Goal: Find contact information: Find contact information

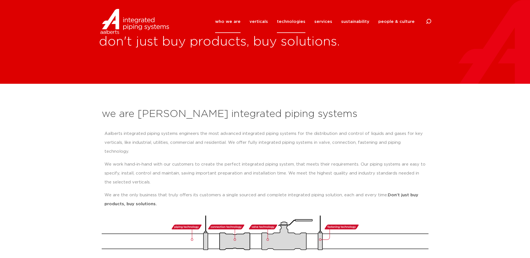
click at [299, 22] on link "technologies" at bounding box center [291, 21] width 29 height 23
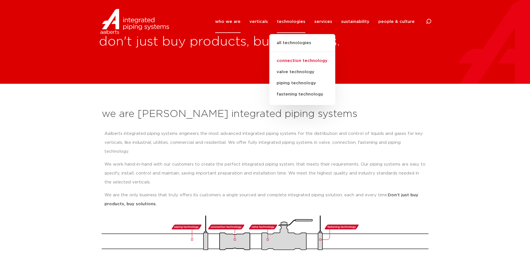
click at [295, 60] on link "connection technology" at bounding box center [302, 60] width 66 height 11
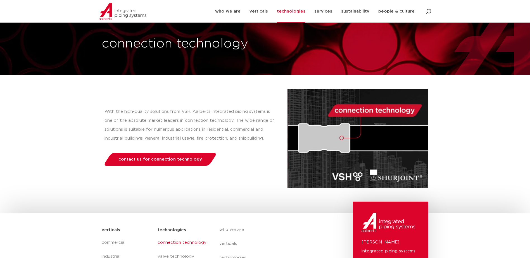
scroll to position [28, 0]
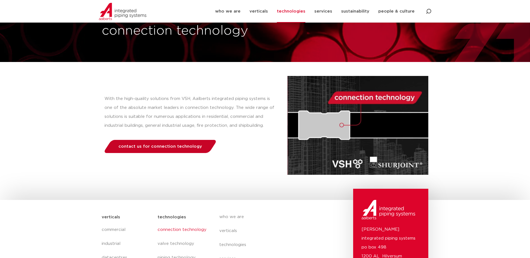
click at [161, 144] on link "contact us for connection technology" at bounding box center [160, 146] width 115 height 13
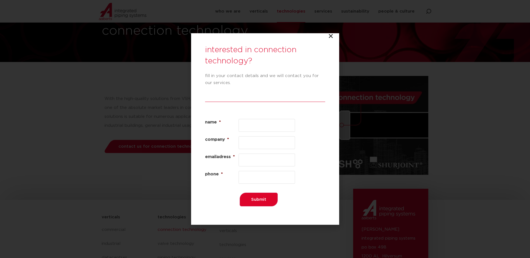
click at [327, 39] on div "interested in connection technology? fill in your contact details and we will c…" at bounding box center [265, 129] width 148 height 192
click at [329, 37] on icon "Close" at bounding box center [331, 36] width 6 height 6
